Goal: Use online tool/utility

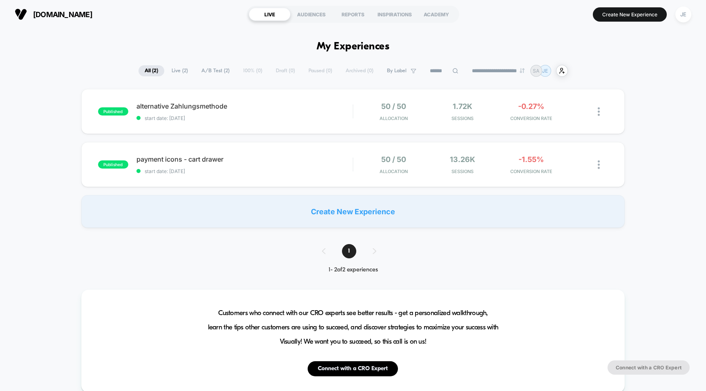
click at [62, 19] on button "[DOMAIN_NAME]" at bounding box center [53, 14] width 82 height 13
